Goal: Task Accomplishment & Management: Use online tool/utility

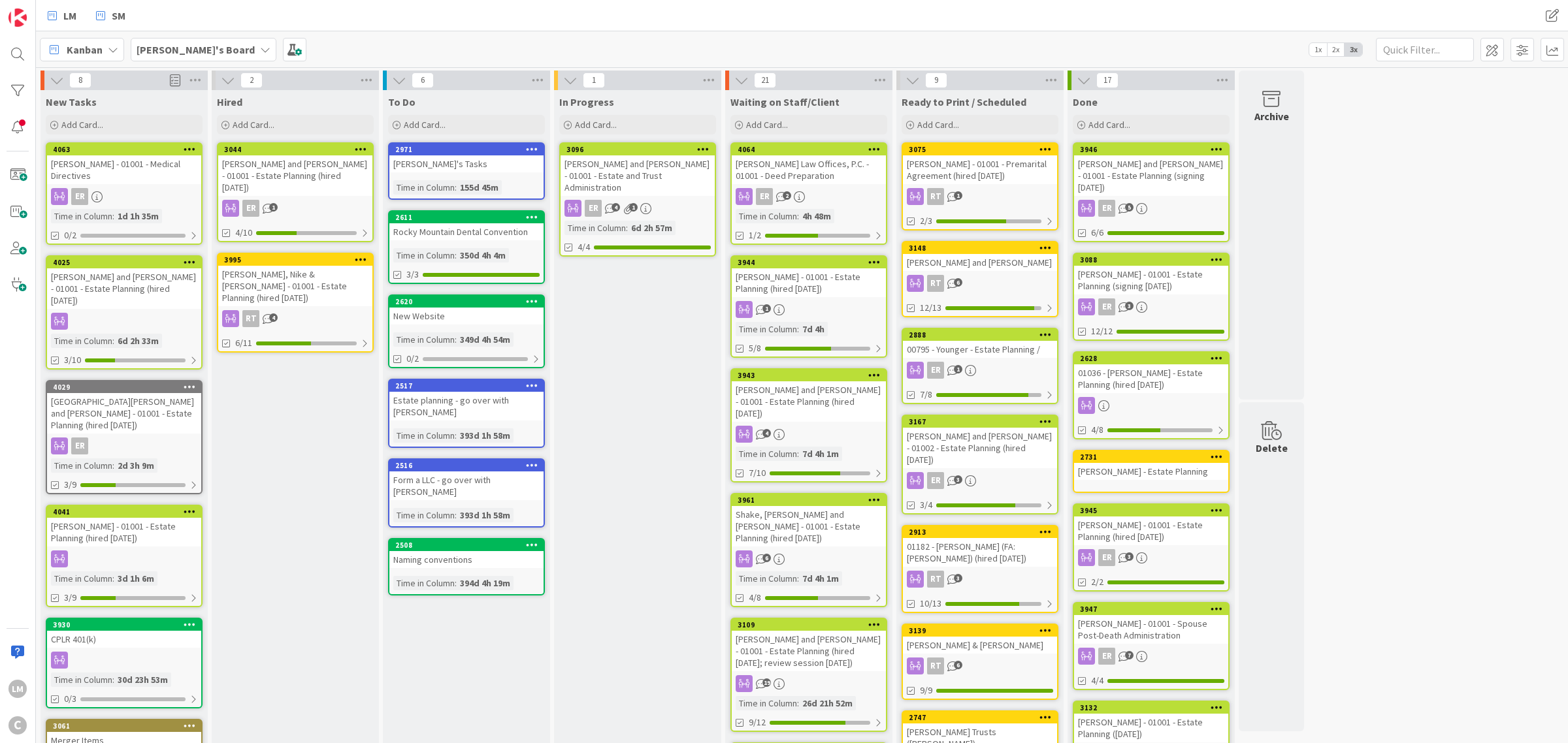
click at [212, 51] on b "[PERSON_NAME]'s Board" at bounding box center [195, 50] width 118 height 13
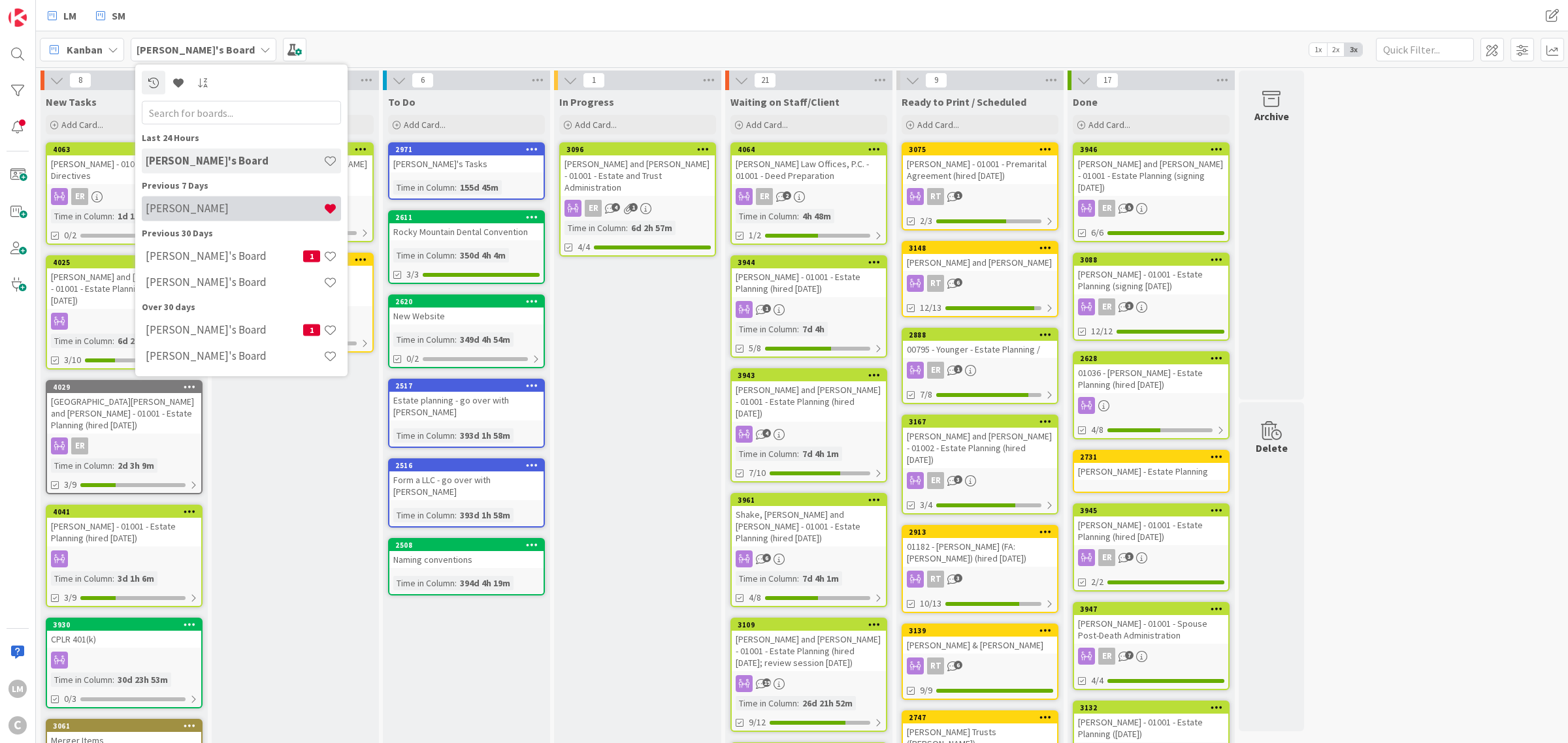
click at [212, 204] on h4 "[PERSON_NAME]" at bounding box center [234, 208] width 178 height 13
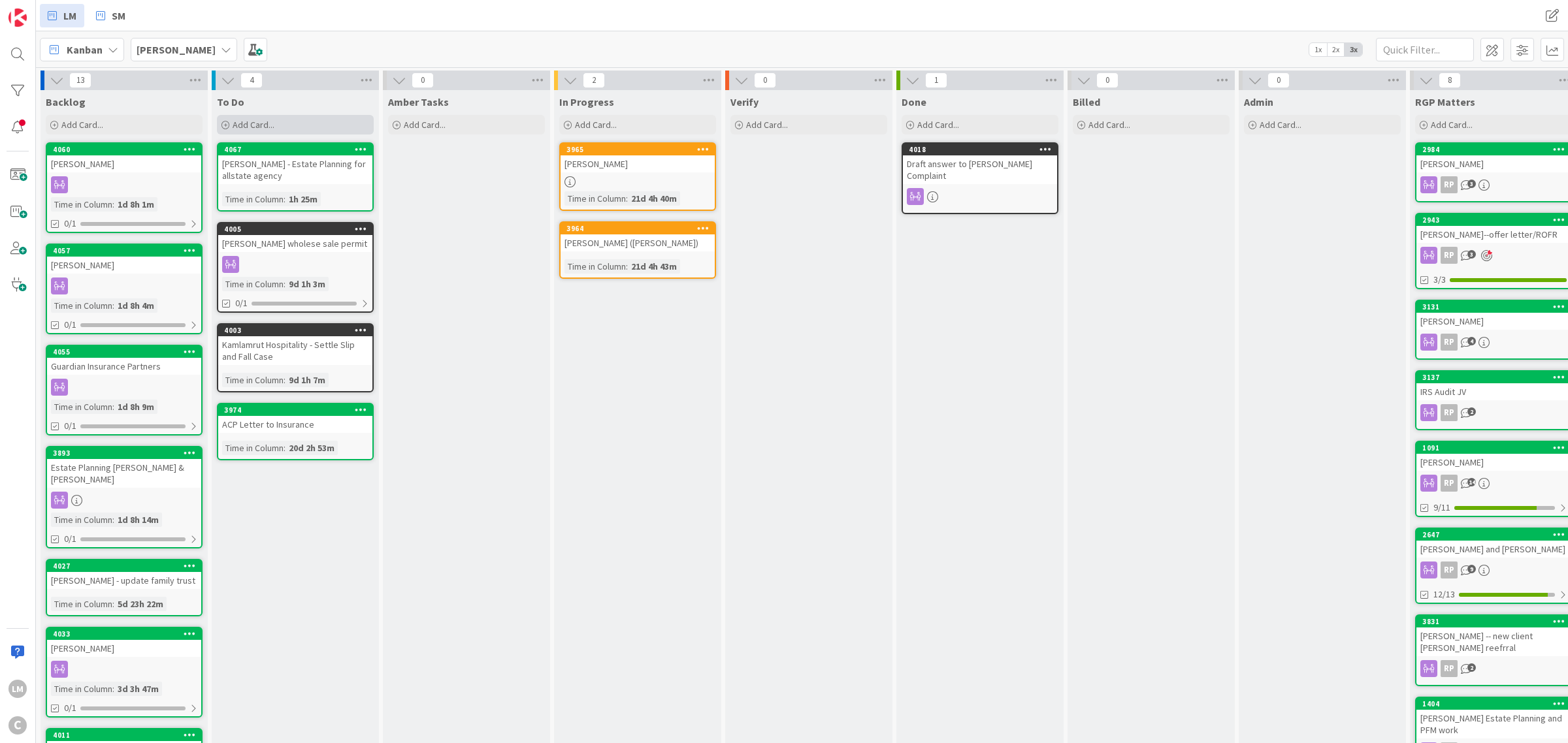
click at [239, 129] on span "Add Card..." at bounding box center [254, 125] width 42 height 12
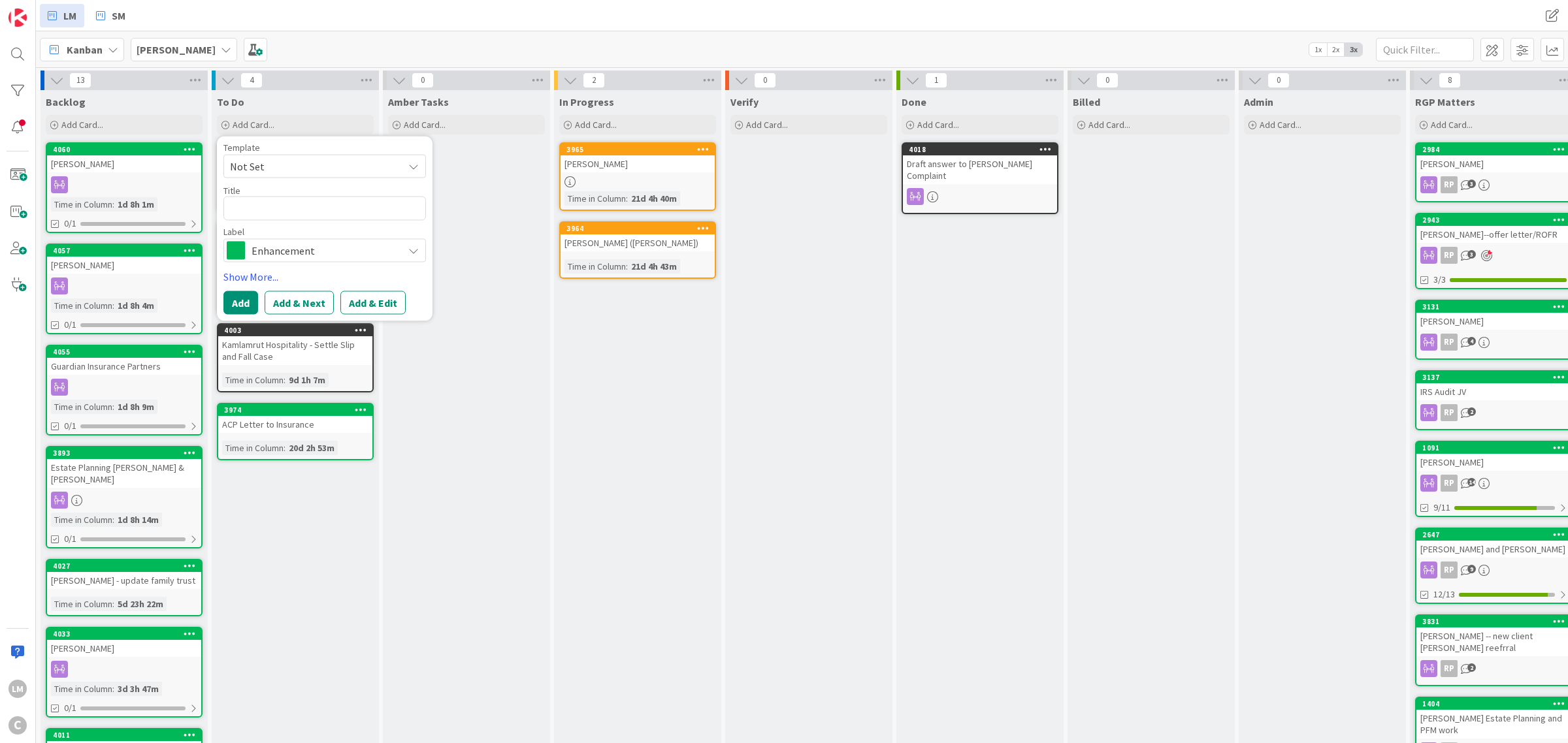
type textarea "x"
type textarea "S"
type textarea "x"
type textarea "Sh"
type textarea "x"
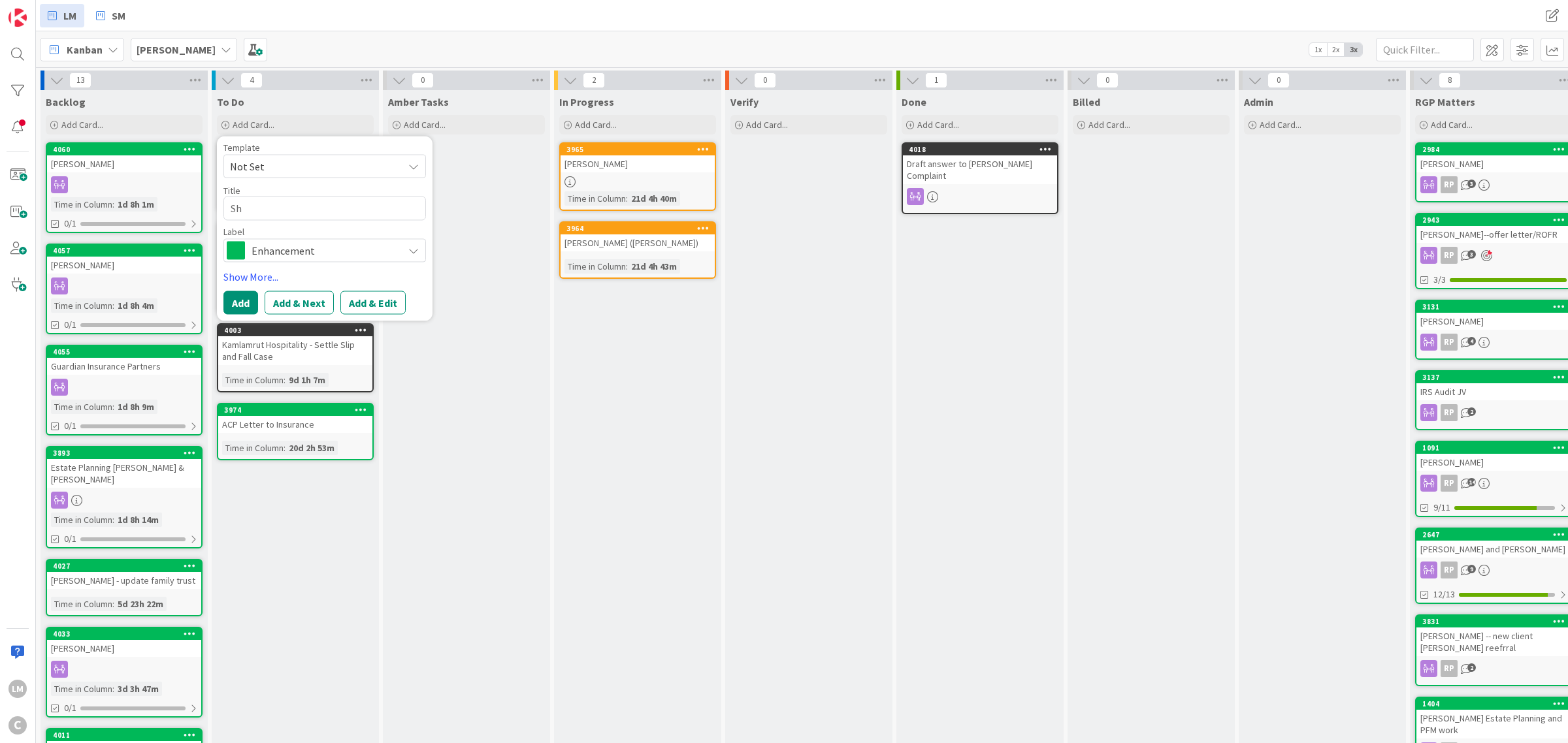
type textarea "She"
type textarea "x"
type textarea "Shel"
type textarea "x"
type textarea "Shelb"
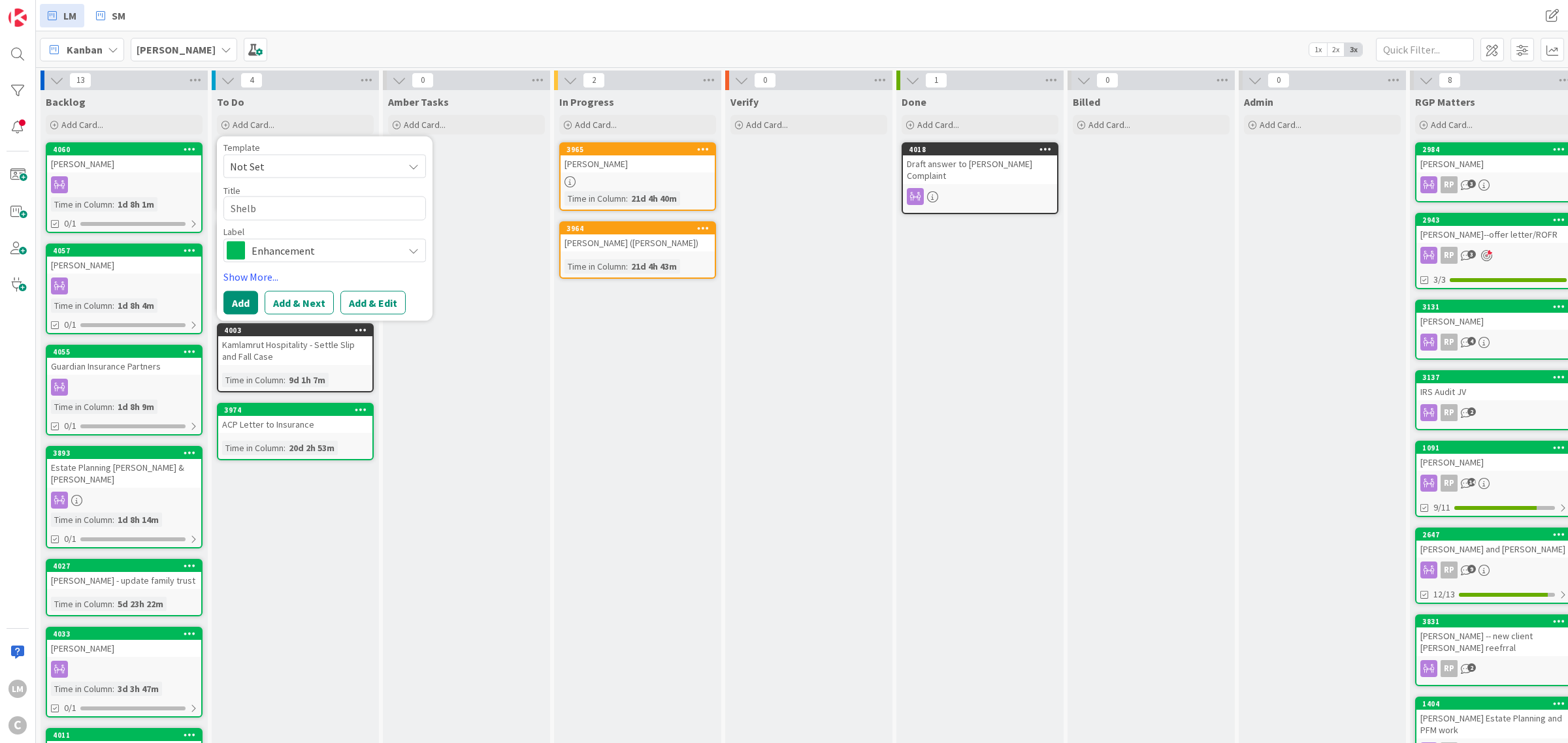
type textarea "x"
type textarea "Shelby"
type textarea "x"
type textarea "Shelby"
type textarea "x"
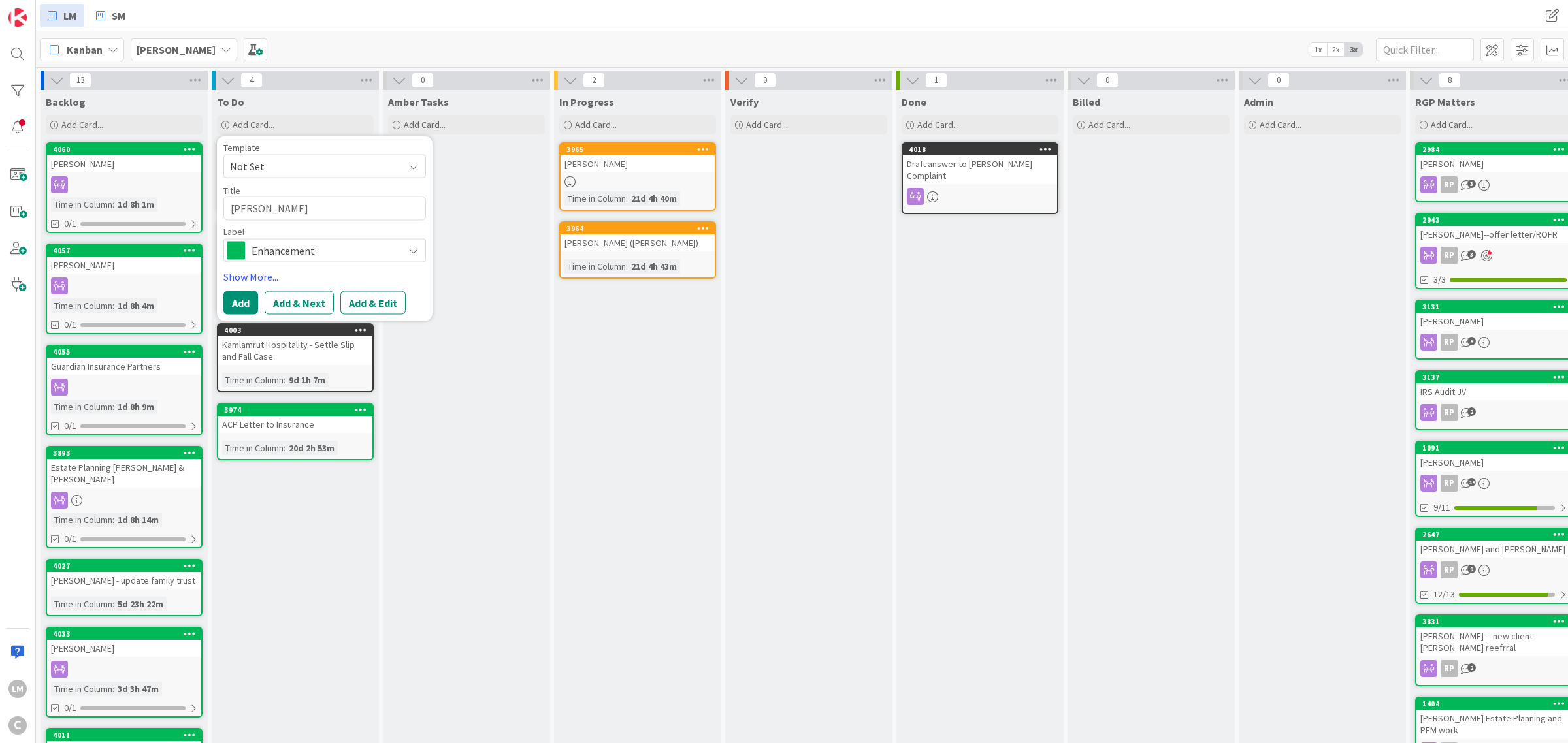
type textarea "Shelby G"
type textarea "x"
type textarea "Shelby Gi"
type textarea "x"
type textarea "Shelby Gil"
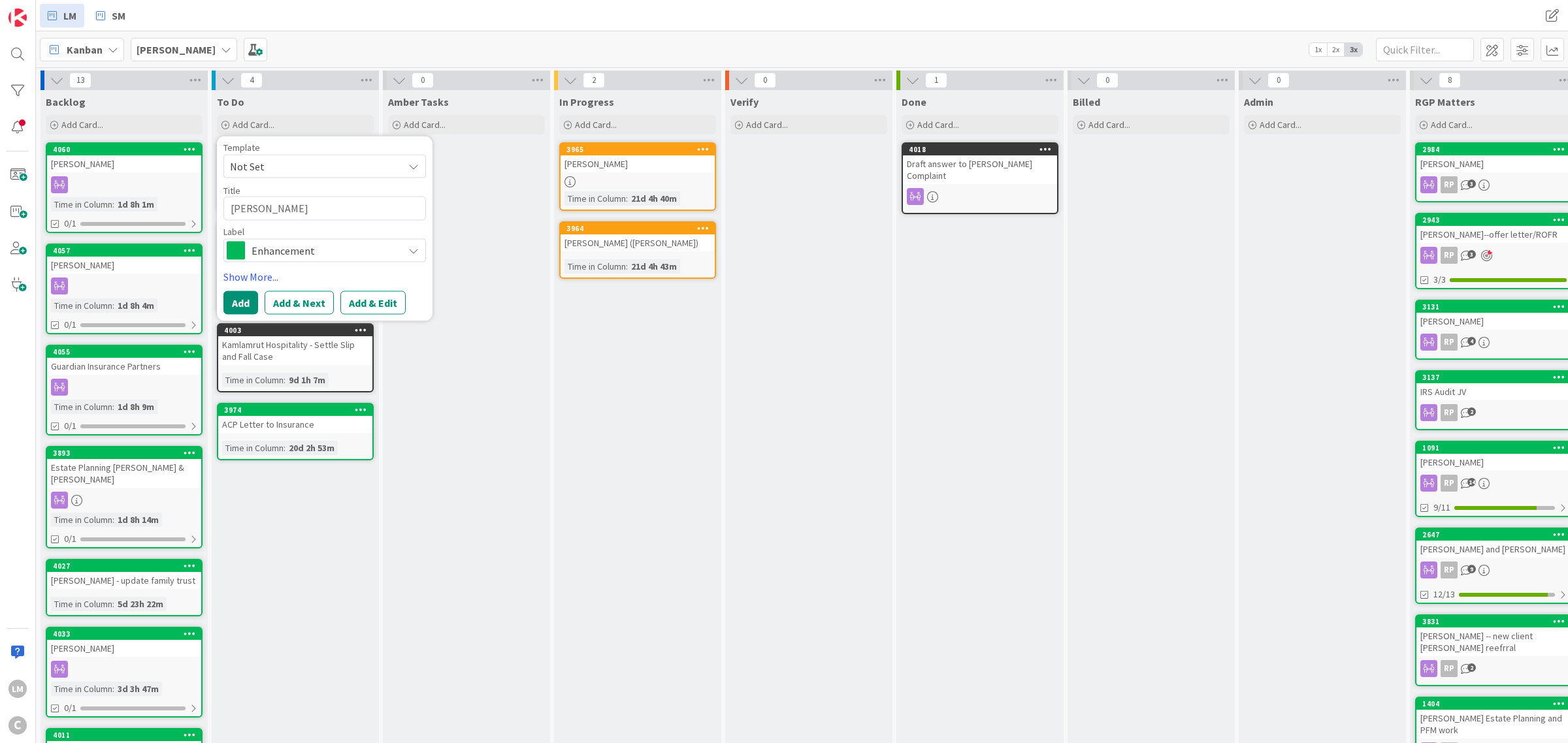
type textarea "x"
type textarea "Shelby Gilb"
type textarea "x"
type textarea "Shelby Gilbe"
type textarea "x"
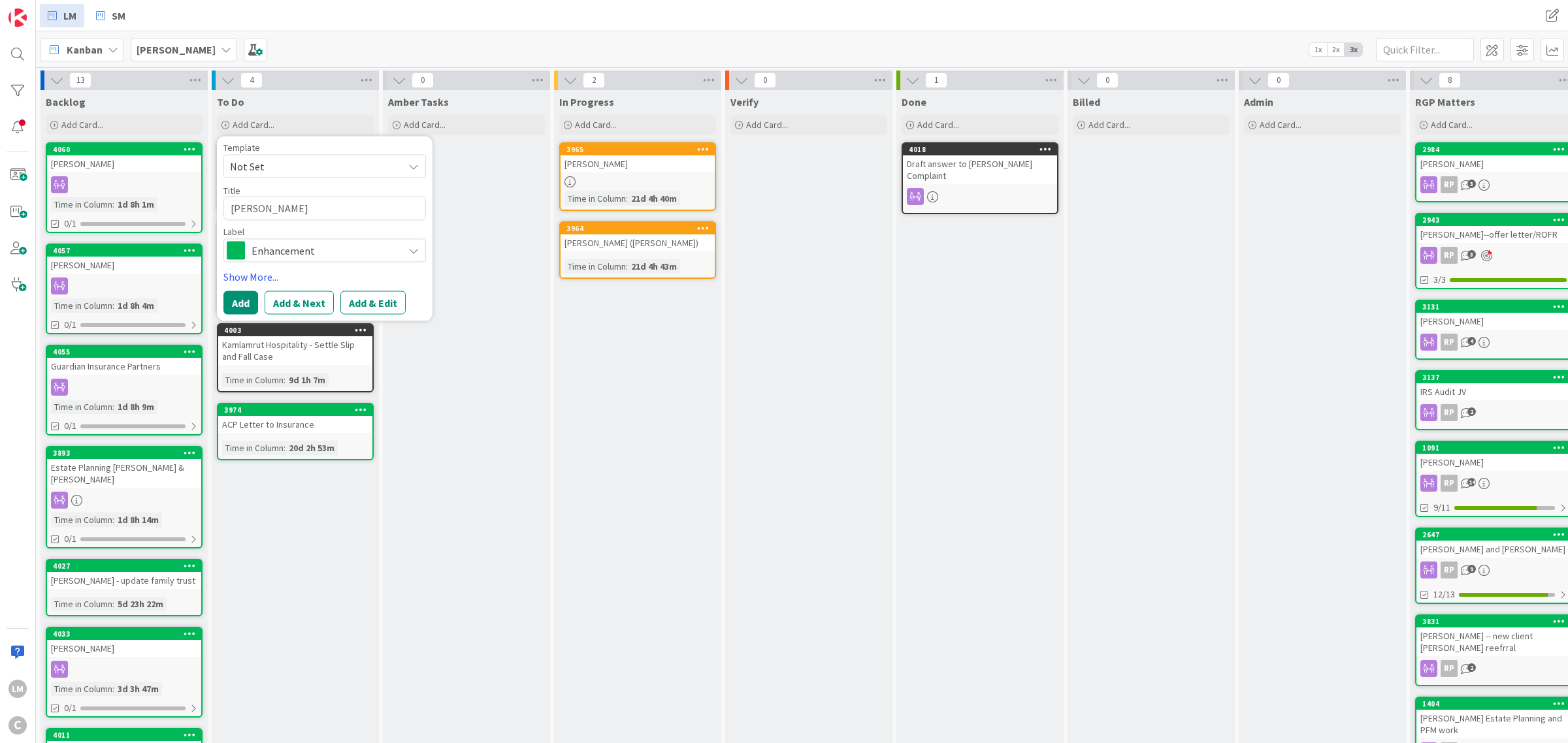
type textarea "Shelby Gilber"
type textarea "x"
type textarea "Shelby Gilbert"
click at [475, 400] on div "Amber Tasks Add Card..." at bounding box center [467, 599] width 167 height 1019
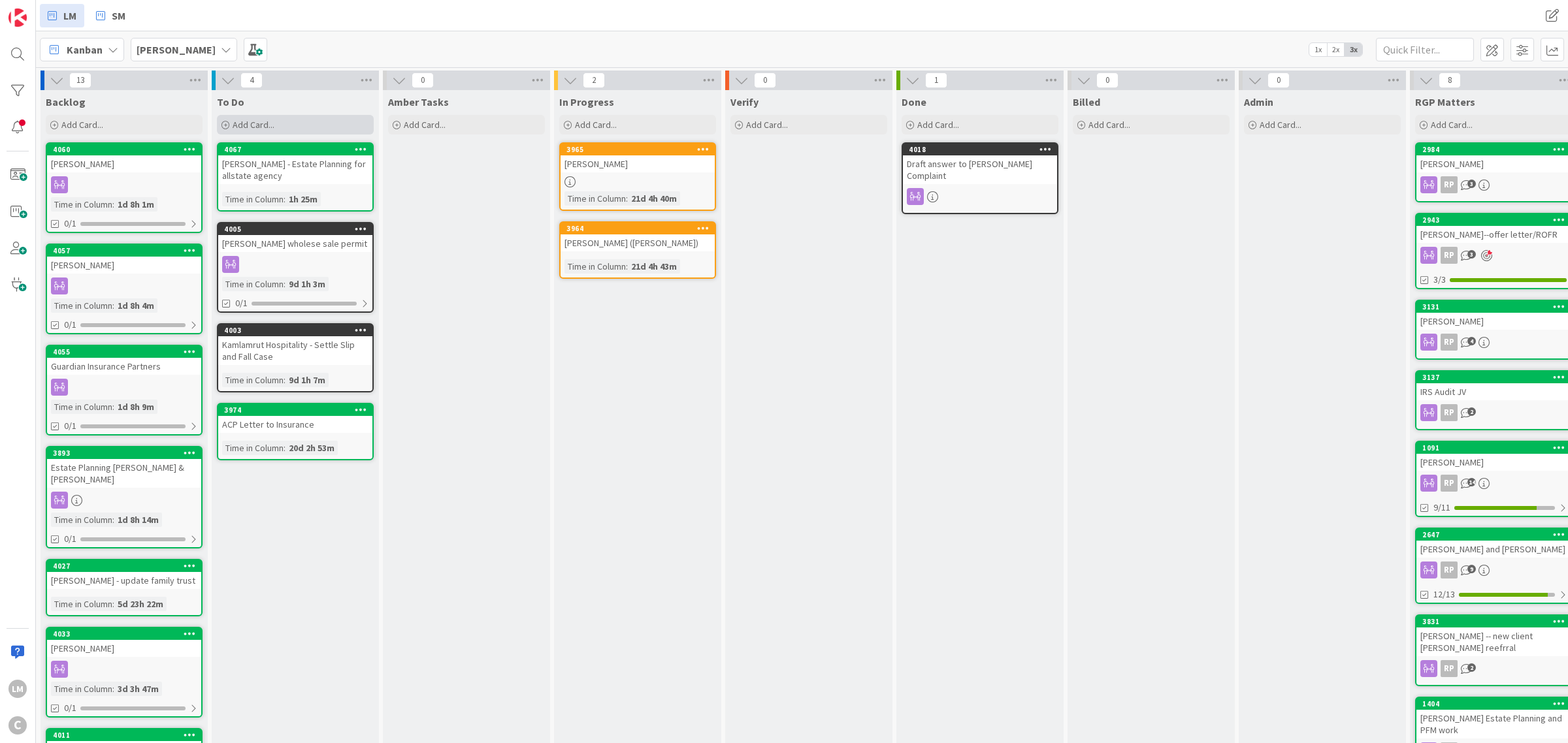
click at [252, 120] on span "Add Card..." at bounding box center [254, 125] width 42 height 12
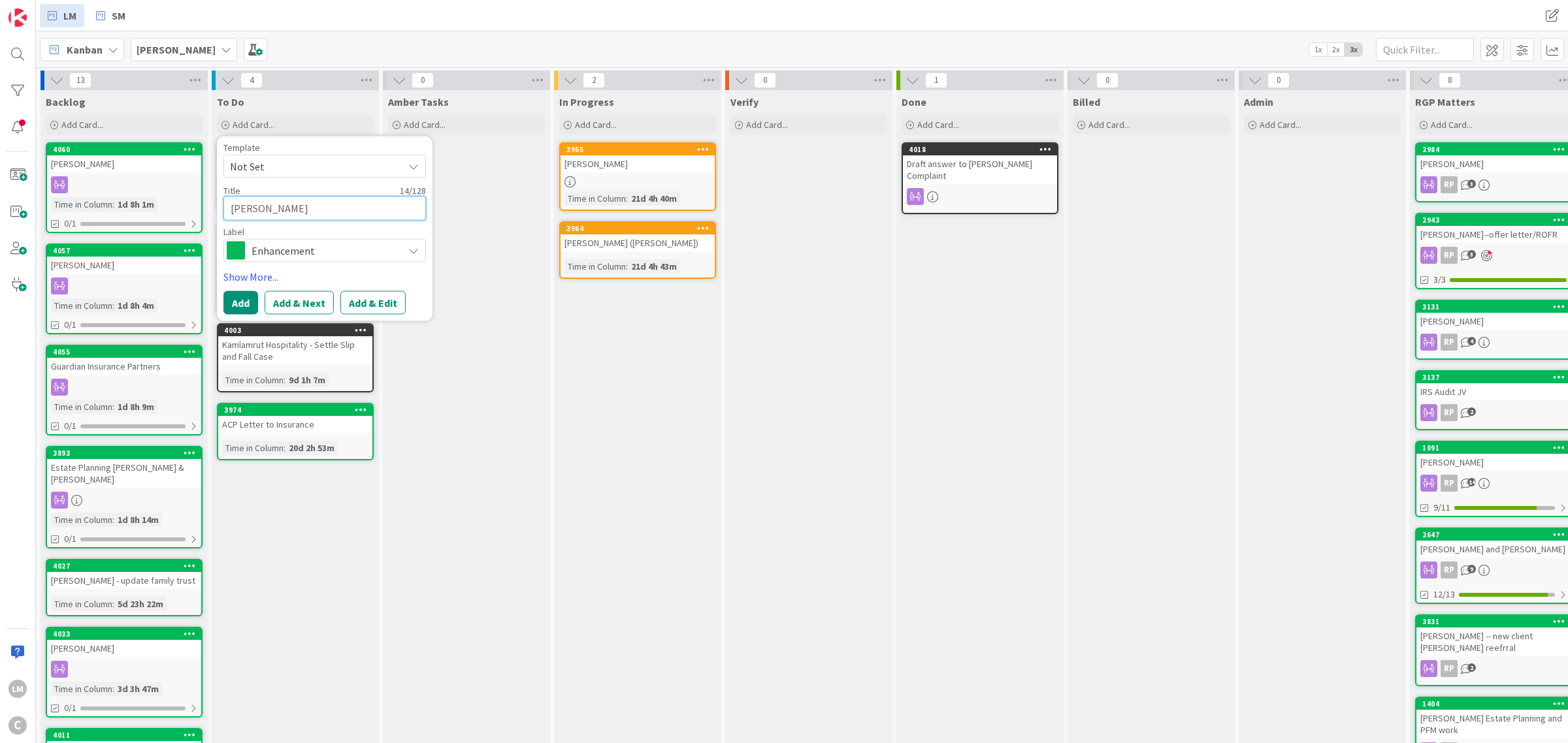
type textarea "x"
type textarea "Shelby Gilbert"
type textarea "x"
type textarea "Shelby Gilbert /"
type textarea "x"
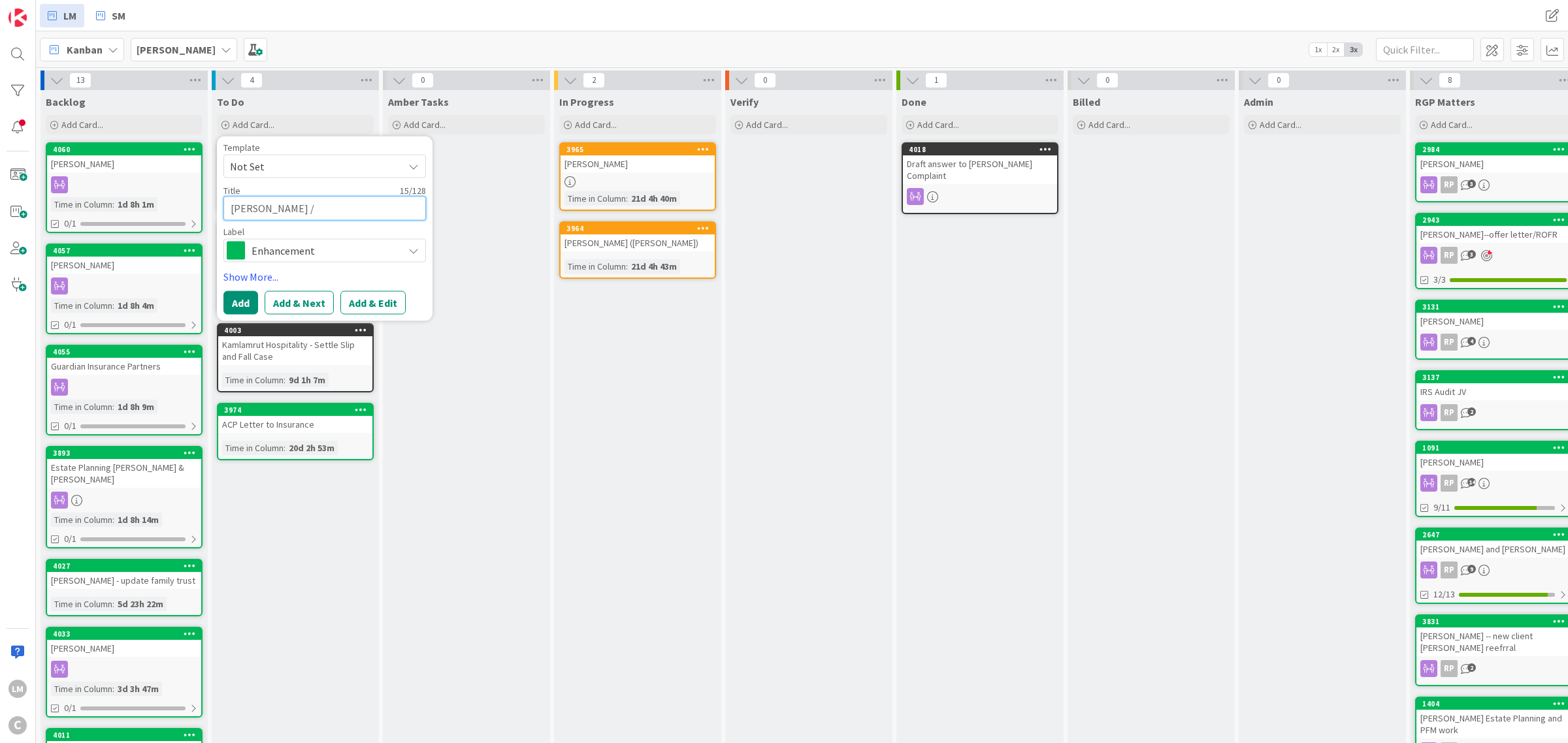
type textarea "Shelby Gilbert /"
type textarea "x"
type textarea "Shelby Gilbert / M"
type textarea "x"
type textarea "Shelby Gilbert / MO"
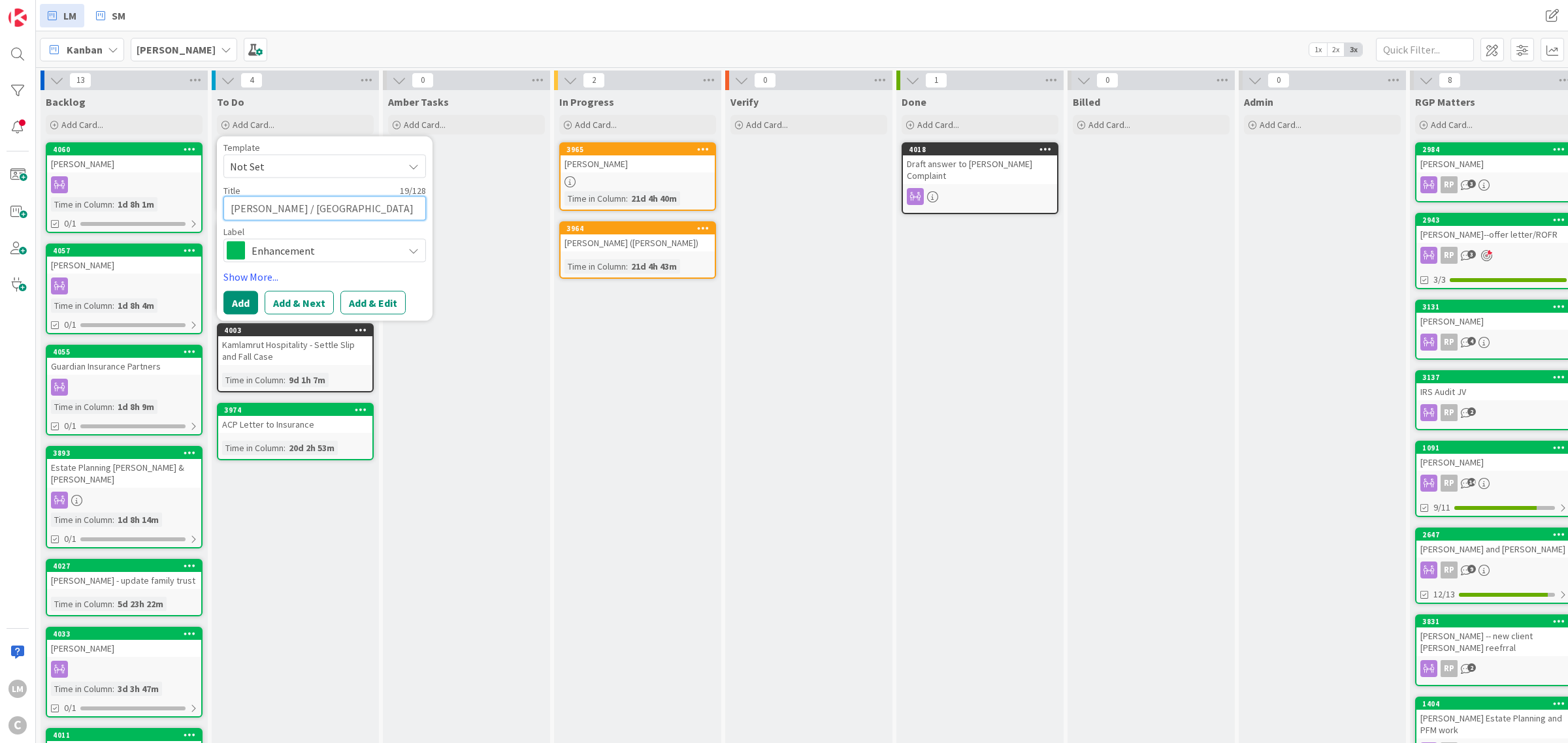
type textarea "x"
type textarea "Shelby Gilbert / M"
type textarea "x"
type textarea "Shelby Gilbert / Mo"
type textarea "x"
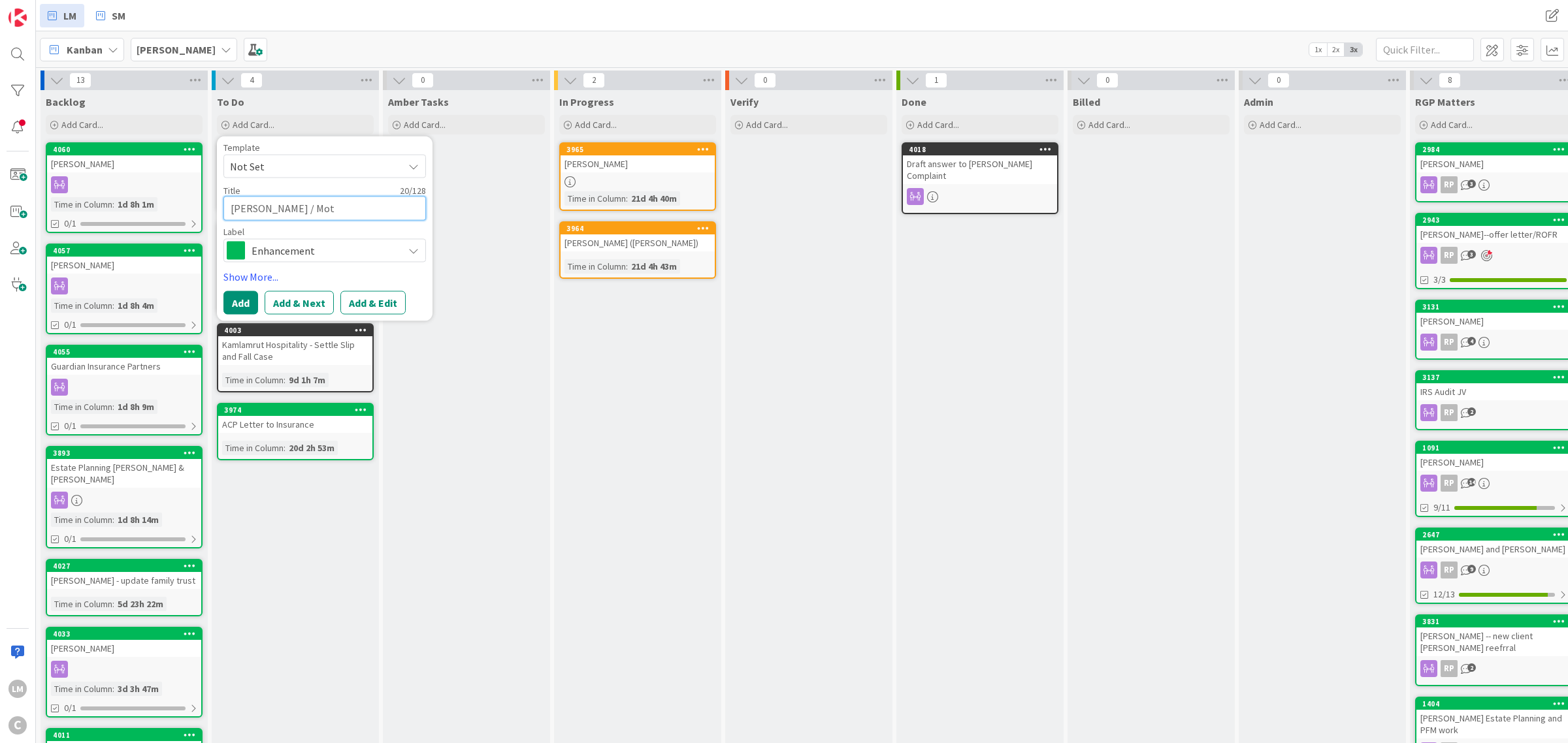
type textarea "Shelby Gilbert / Moth"
type textarea "x"
type textarea "Shelby Gilbert / Mothe"
type textarea "x"
type textarea "Shelby Gilbert / Mother"
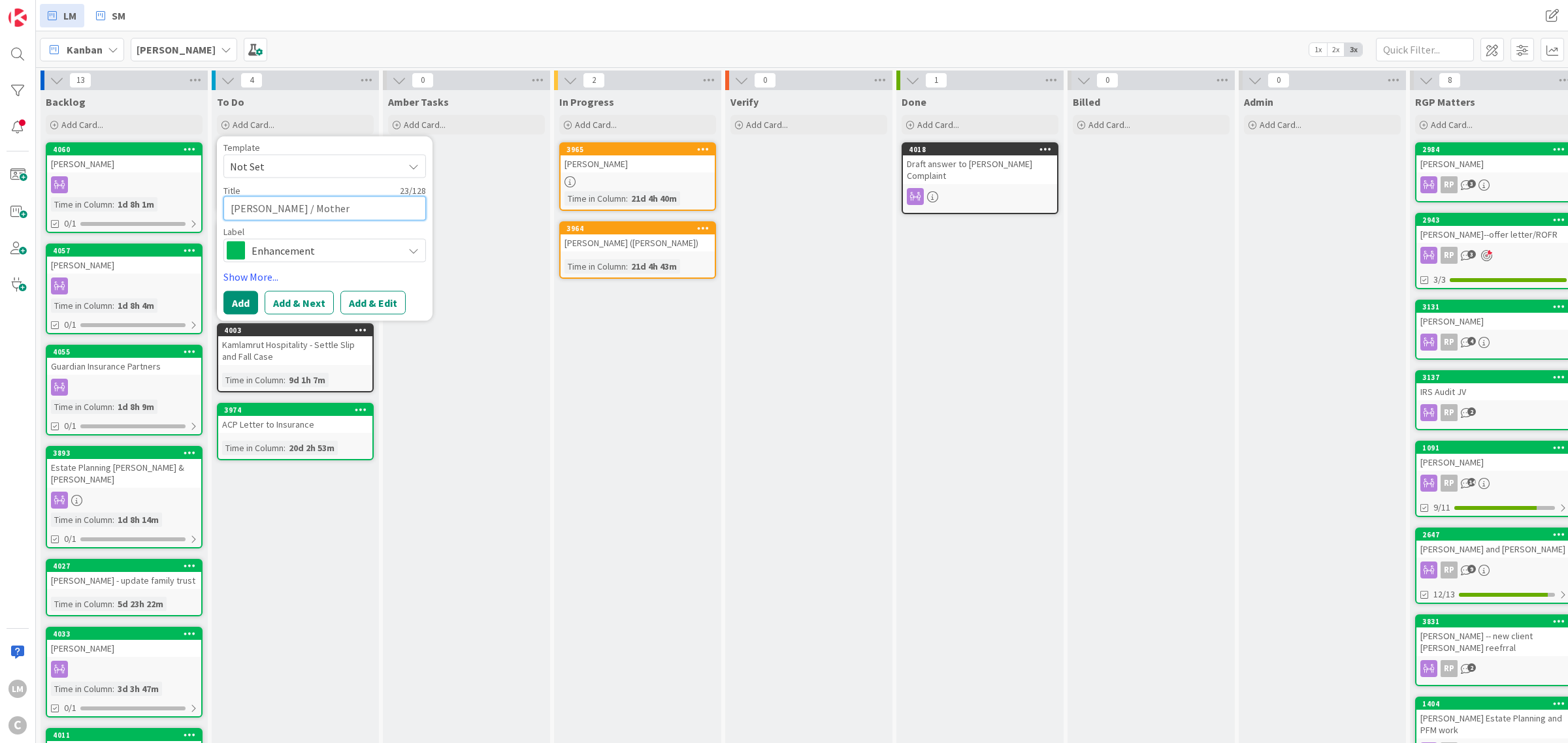
type textarea "x"
type textarea "Shelby Gilbert / Motherl"
type textarea "x"
type textarea "Shelby Gilbert / Motherlo"
type textarea "x"
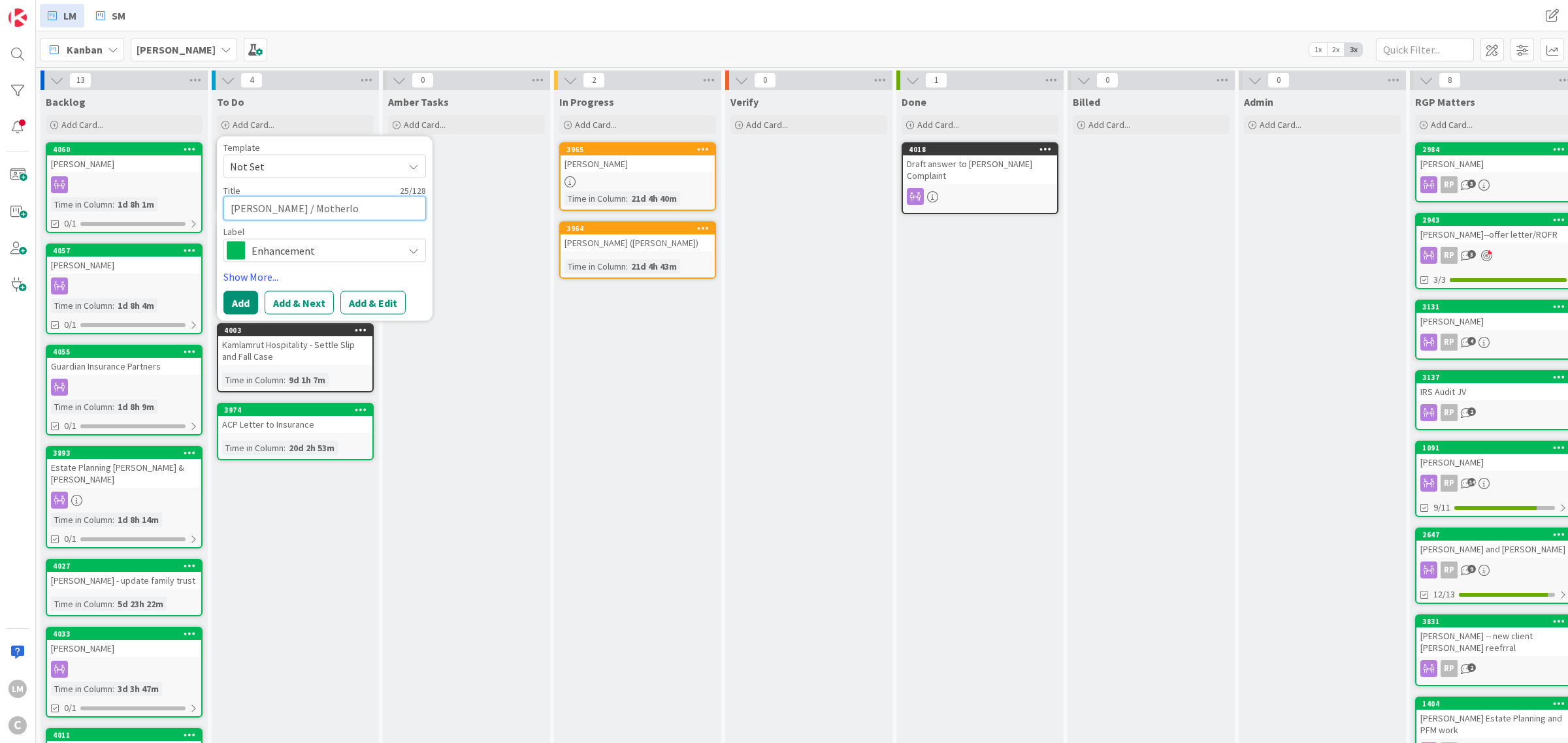
type textarea "Shelby Gilbert / Motherloa"
type textarea "x"
type textarea "Shelby Gilbert / Motherload"
type textarea "x"
type textarea "Shelby Gilbert / Motherload A"
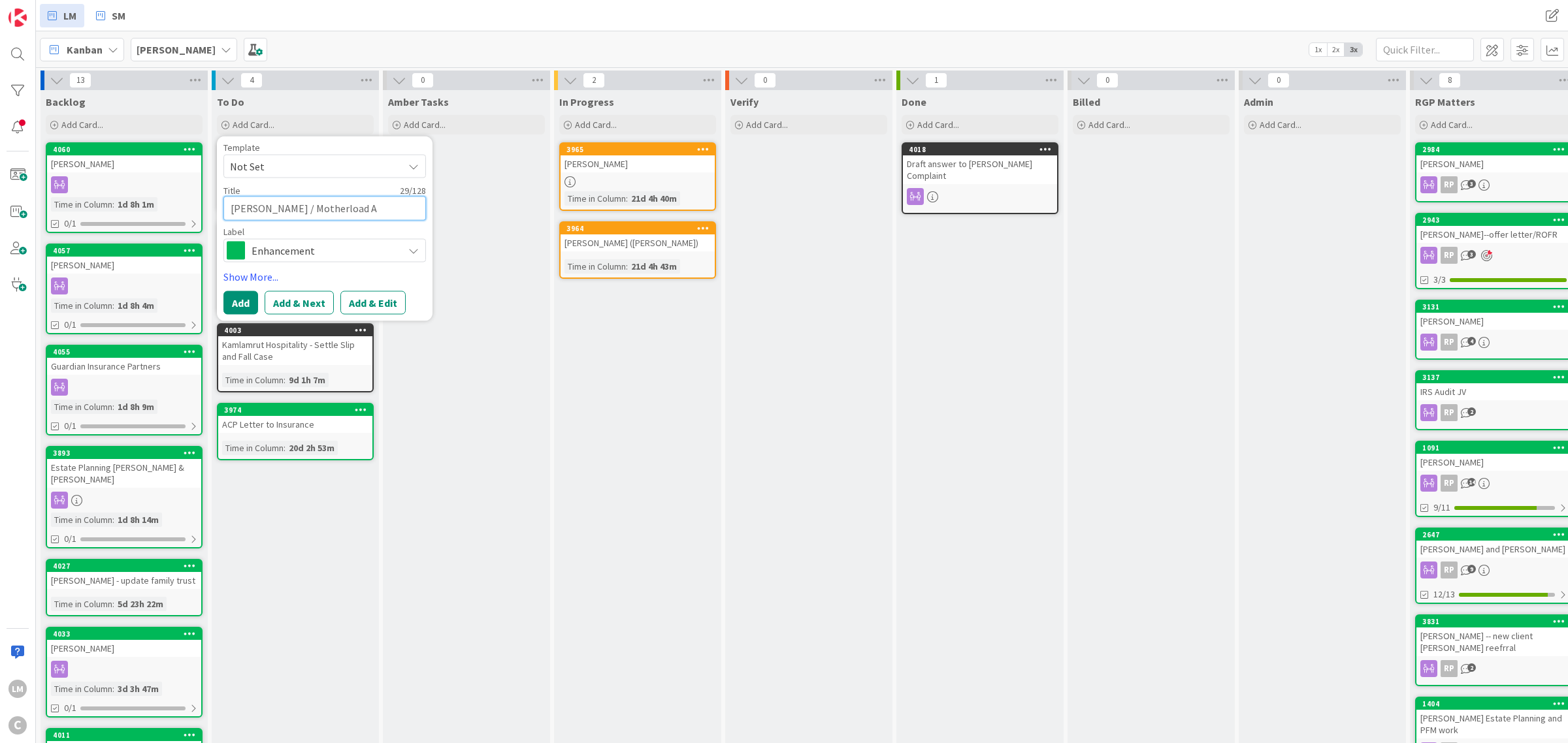
type textarea "x"
type textarea "Shelby Gilbert / Motherload Am"
type textarea "x"
type textarea "Shelby Gilbert / Motherload Amm"
type textarea "x"
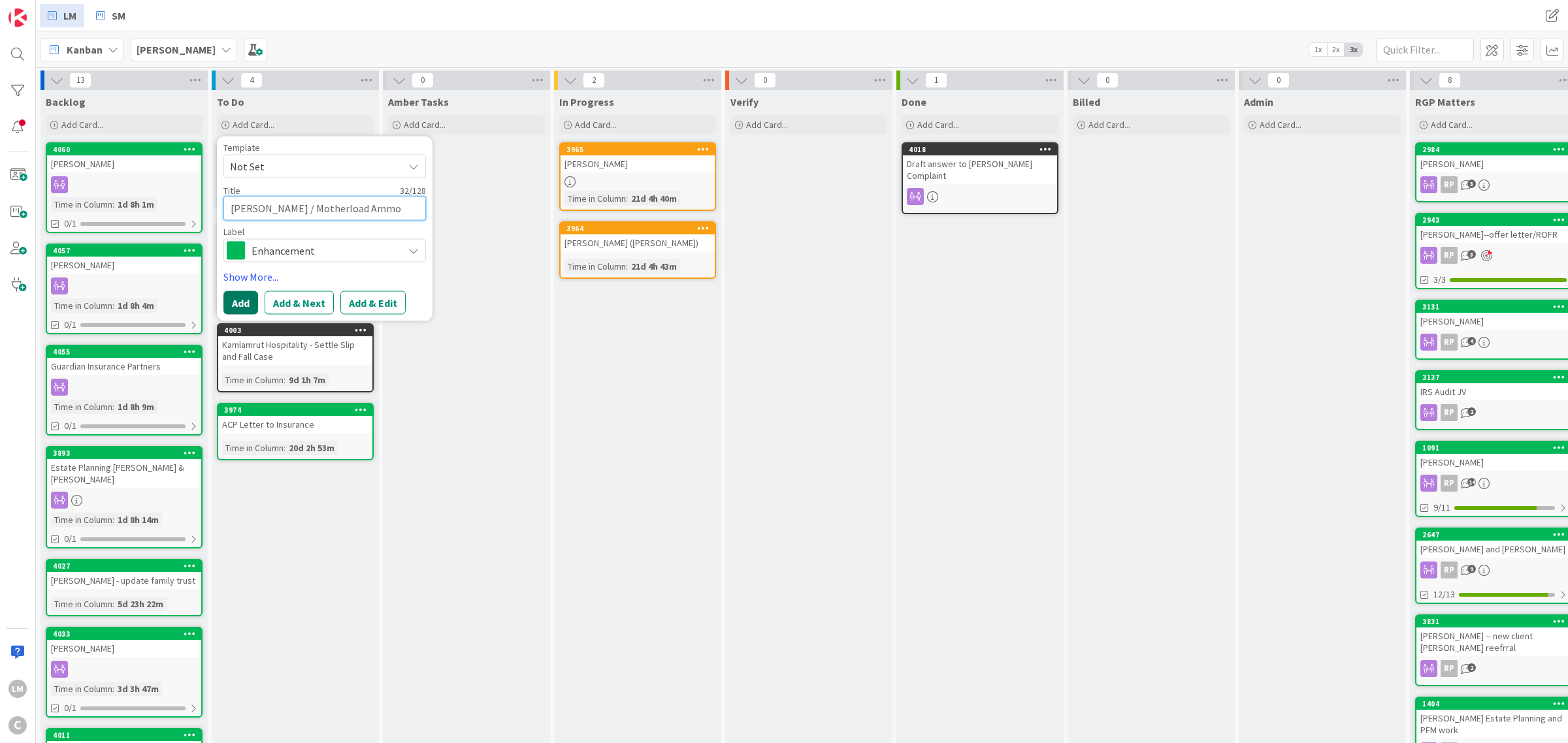
type textarea "[PERSON_NAME] / Motherload Ammo"
click at [232, 304] on button "Add" at bounding box center [240, 302] width 35 height 23
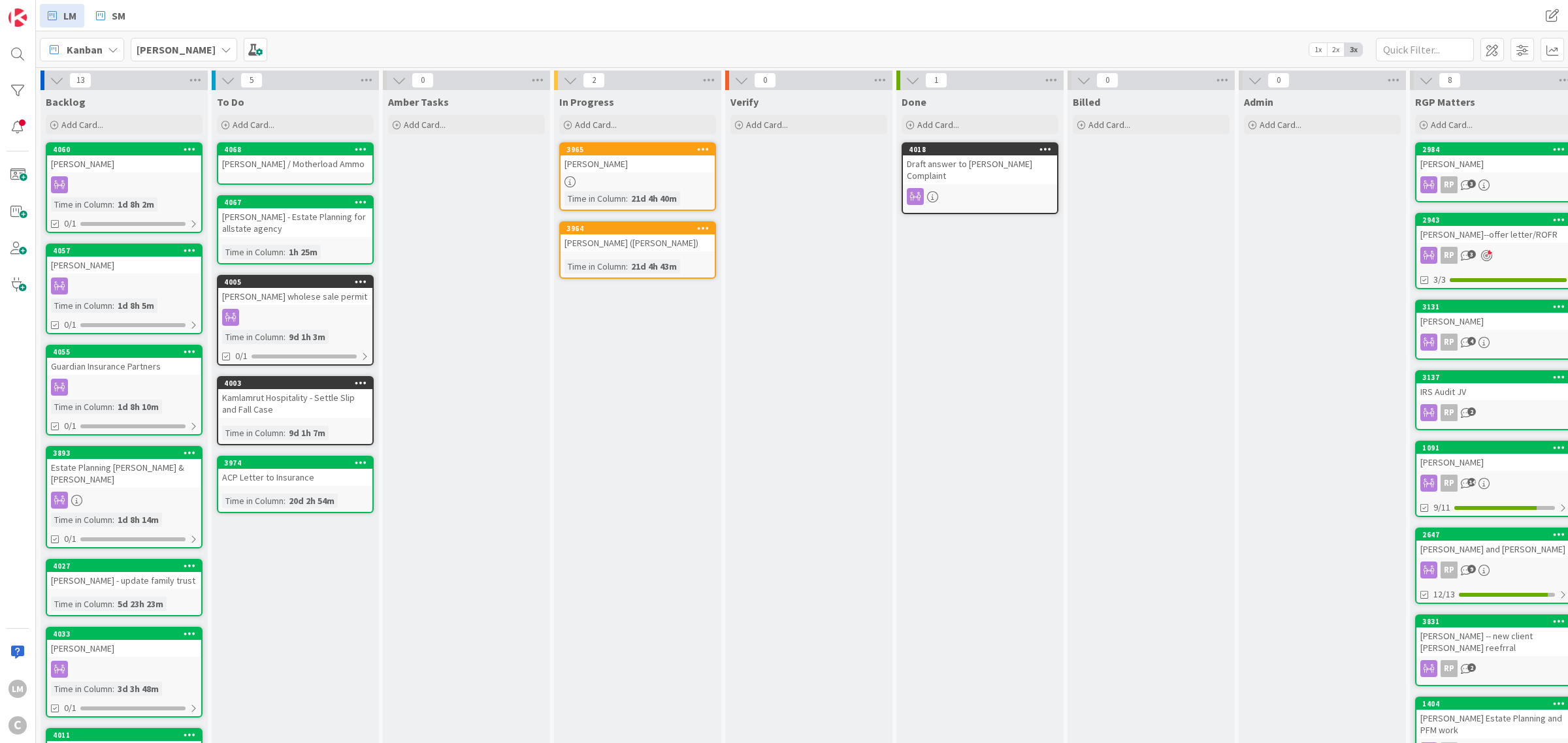
click at [292, 144] on div "4068" at bounding box center [296, 149] width 154 height 12
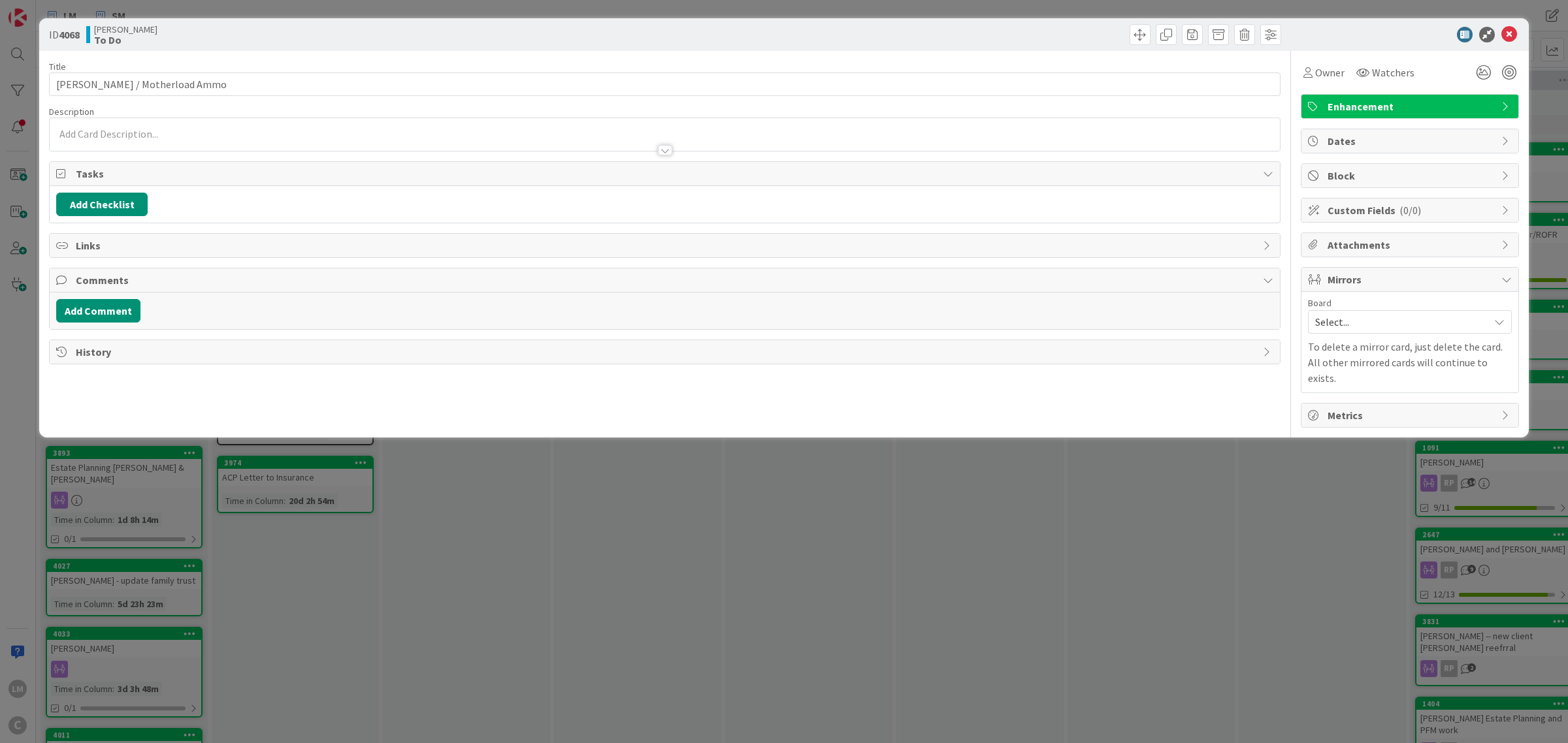
click at [1436, 104] on span "Enhancement" at bounding box center [1411, 107] width 167 height 16
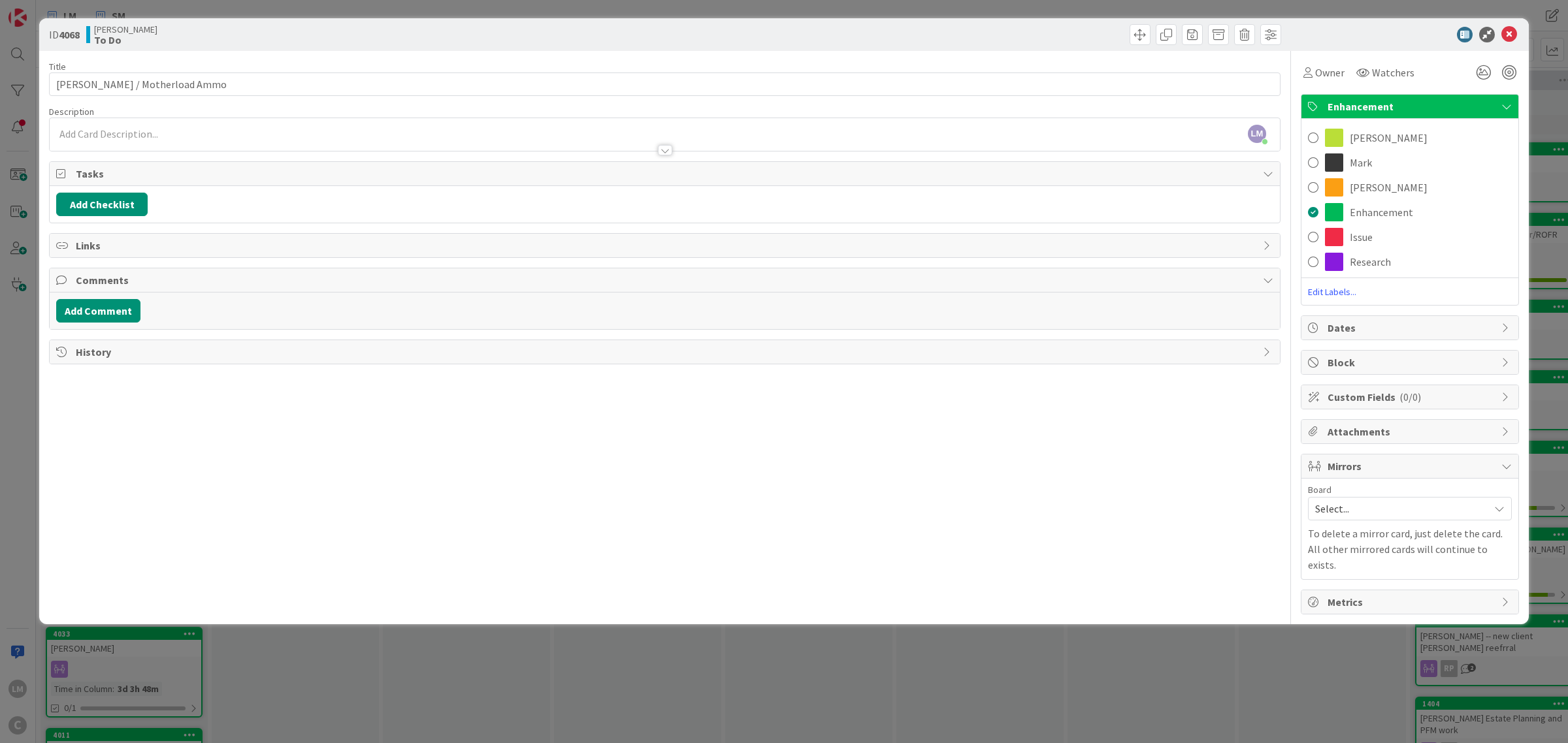
click at [1068, 647] on div "ID 4068 Lee Mangum To Do Title 32 / 128 Shelby Gilbert / Motherload Ammo Descri…" at bounding box center [784, 371] width 1568 height 743
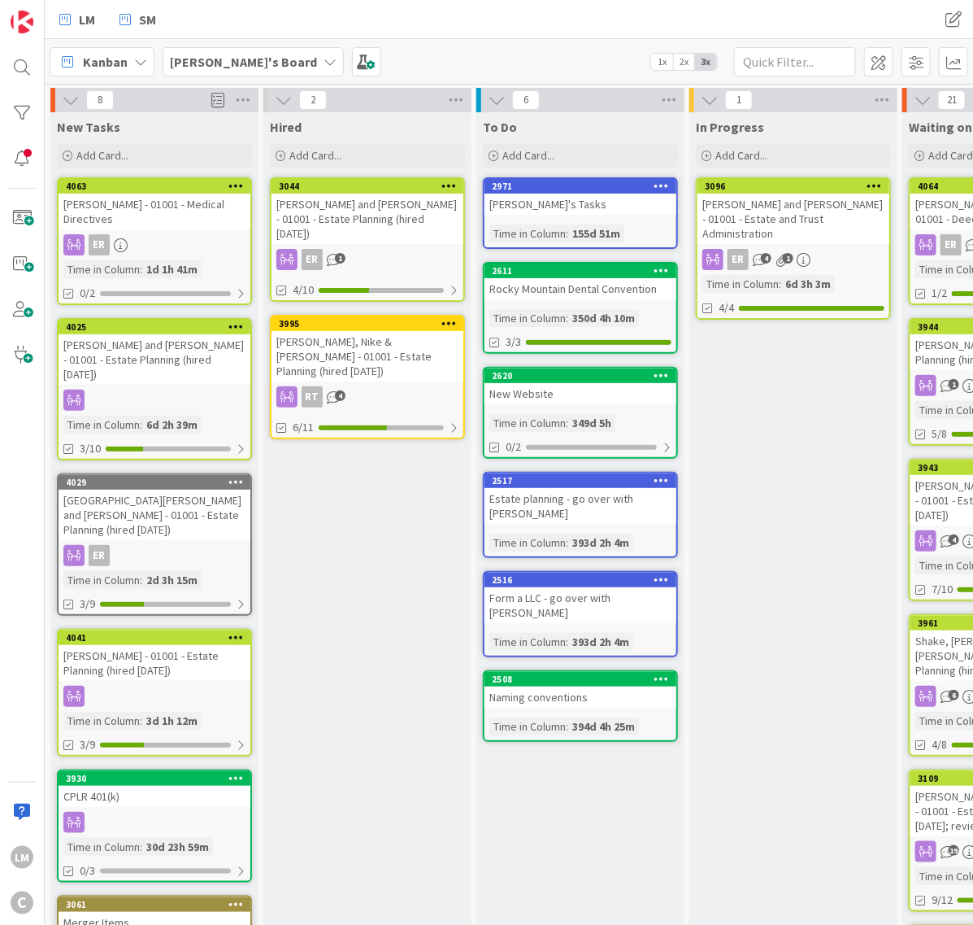
click at [272, 57] on div "[PERSON_NAME]'s Board" at bounding box center [253, 61] width 181 height 29
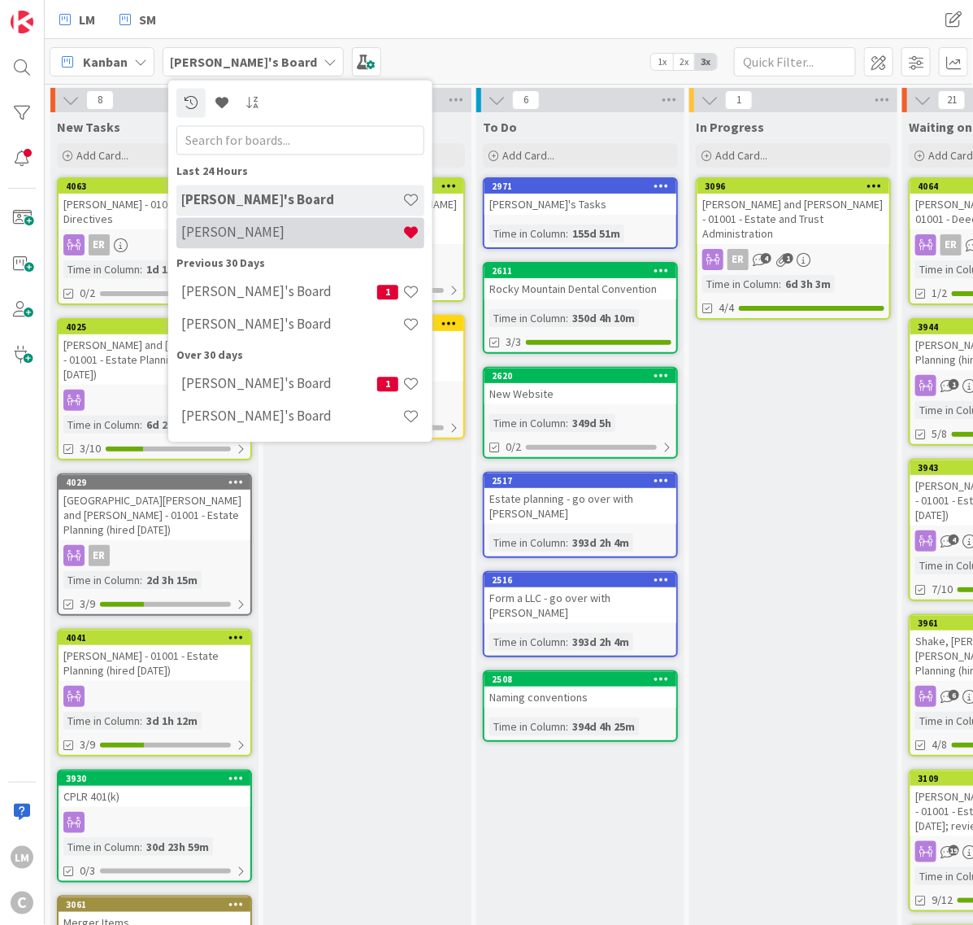
click at [226, 233] on h4 "[PERSON_NAME]" at bounding box center [291, 232] width 221 height 16
